Goal: Transaction & Acquisition: Download file/media

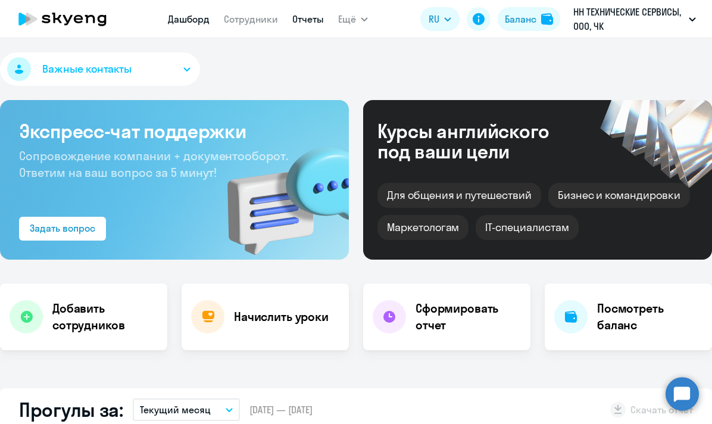
click at [298, 18] on link "Отчеты" at bounding box center [308, 19] width 32 height 12
select select "30"
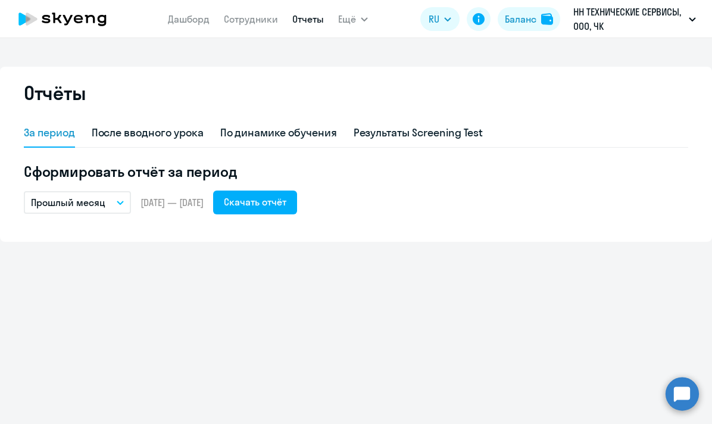
click at [98, 201] on p "Прошлый месяц" at bounding box center [68, 202] width 74 height 14
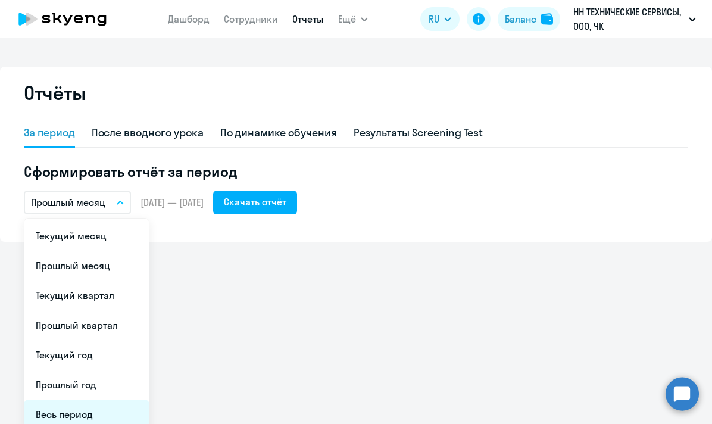
click at [85, 413] on li "Весь период" at bounding box center [87, 414] width 126 height 30
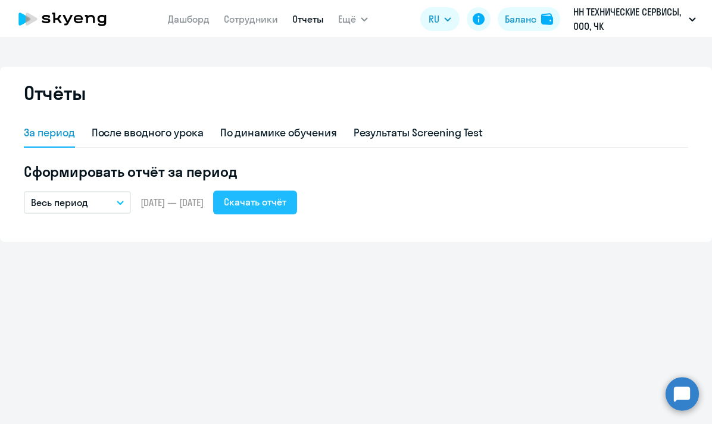
click at [286, 201] on div "Скачать отчёт" at bounding box center [255, 202] width 62 height 14
